Goal: Navigation & Orientation: Find specific page/section

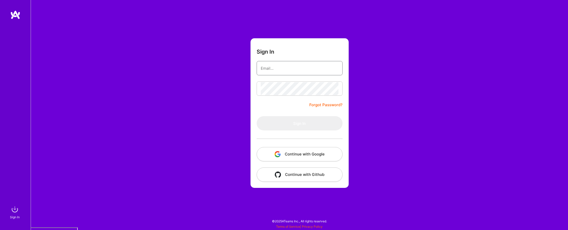
type input "[EMAIL_ADDRESS][DOMAIN_NAME]"
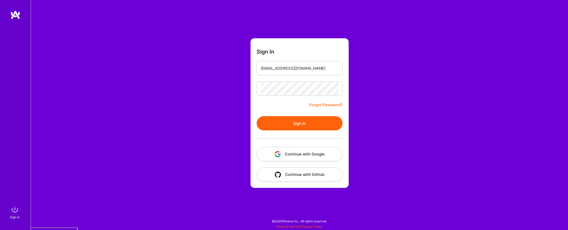
click at [324, 155] on button "Continue with Google" at bounding box center [300, 154] width 86 height 14
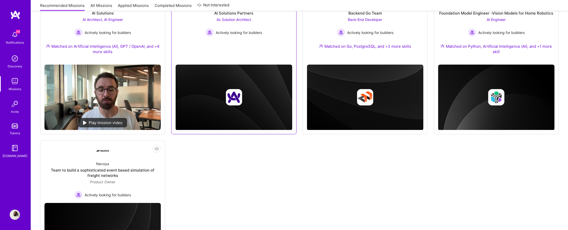
scroll to position [158, 0]
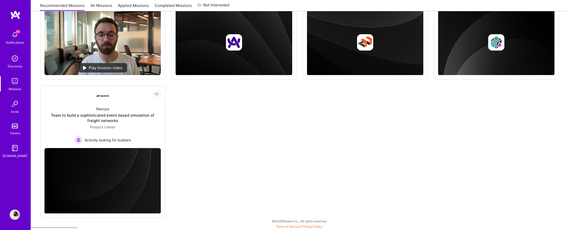
click at [12, 40] on div "Notifications" at bounding box center [15, 42] width 18 height 5
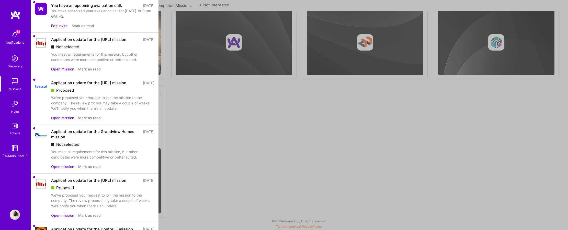
scroll to position [77, 0]
